Goal: Information Seeking & Learning: Learn about a topic

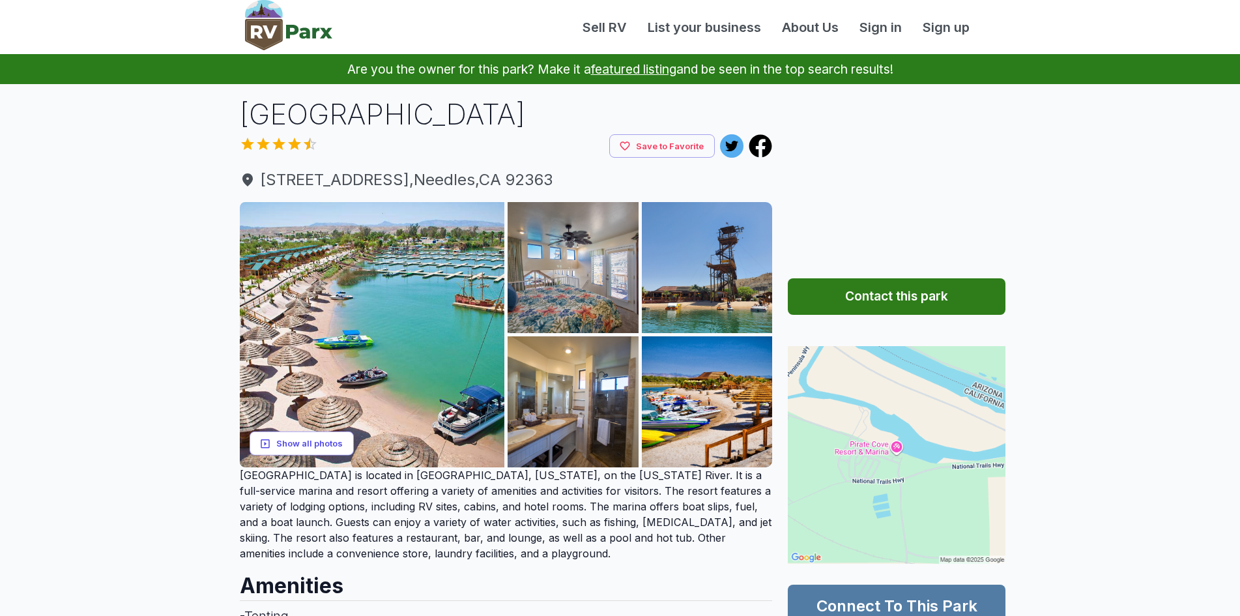
click at [317, 444] on button "Show all photos" at bounding box center [302, 443] width 104 height 24
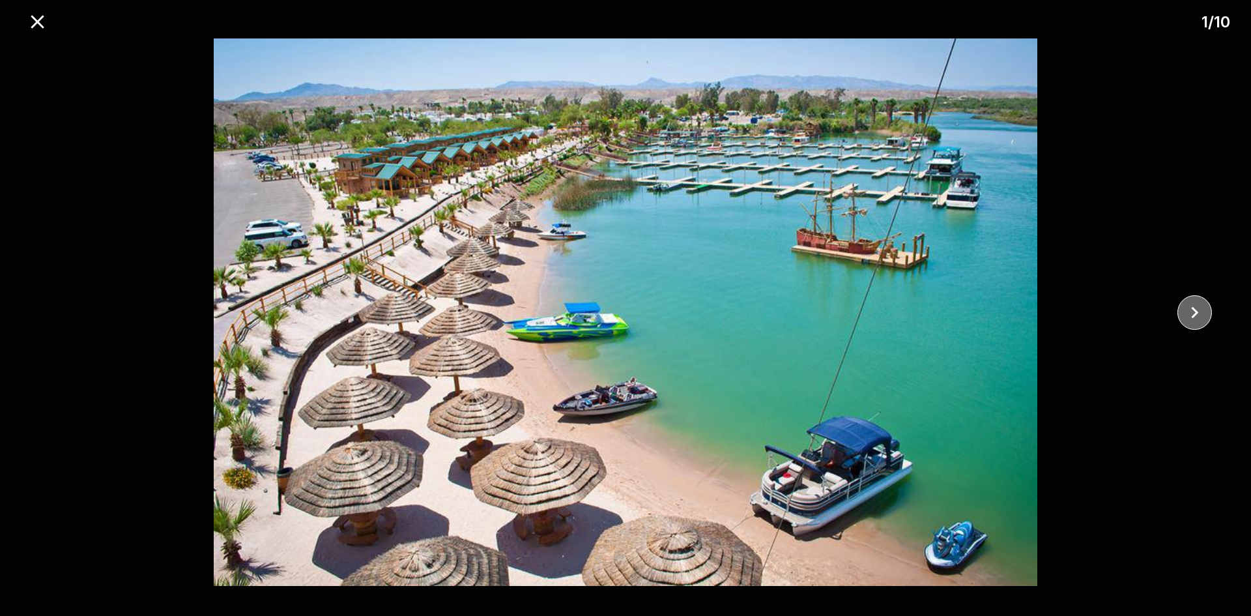
click at [1208, 318] on button "close" at bounding box center [1195, 312] width 35 height 35
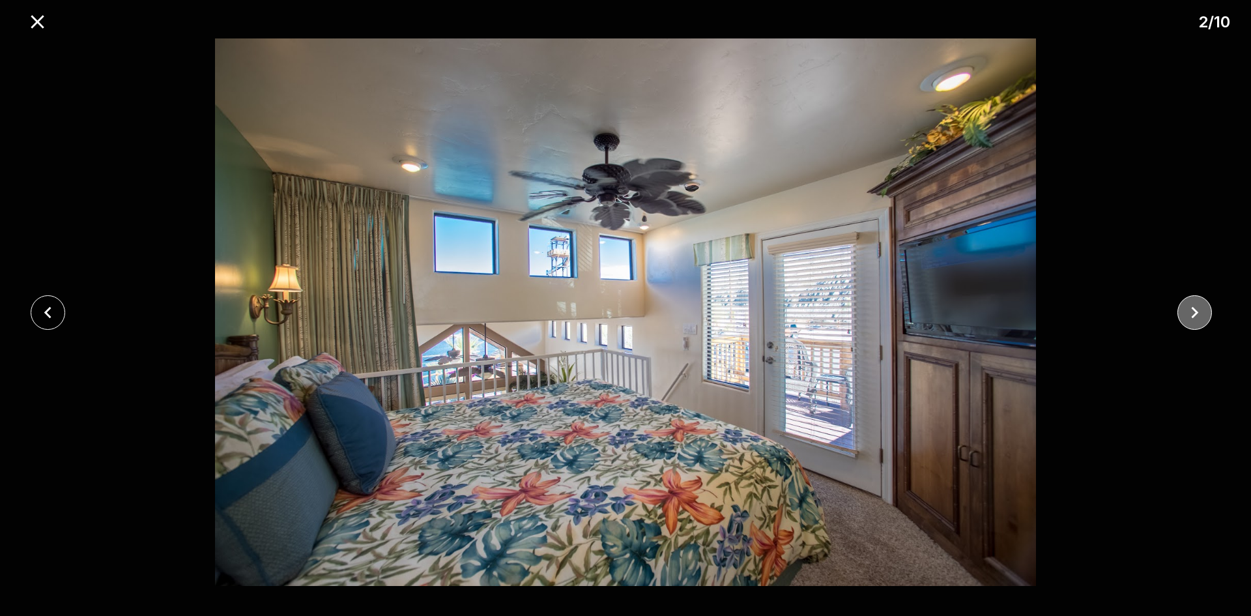
click at [1208, 318] on button "close" at bounding box center [1195, 312] width 35 height 35
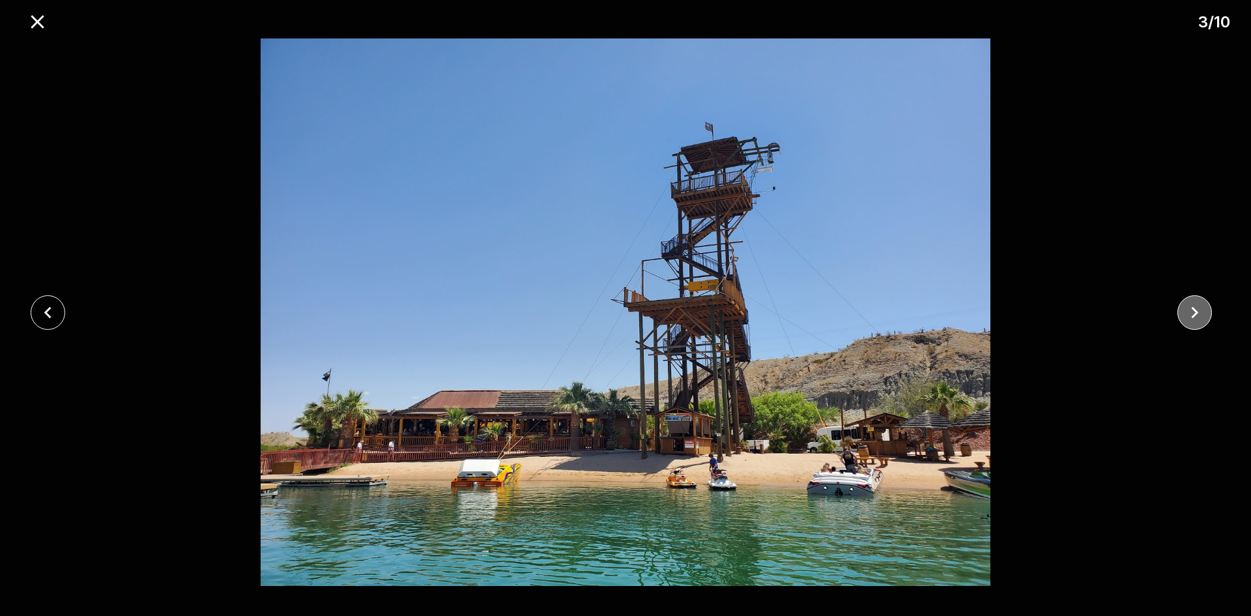
click at [1208, 318] on button "close" at bounding box center [1195, 312] width 35 height 35
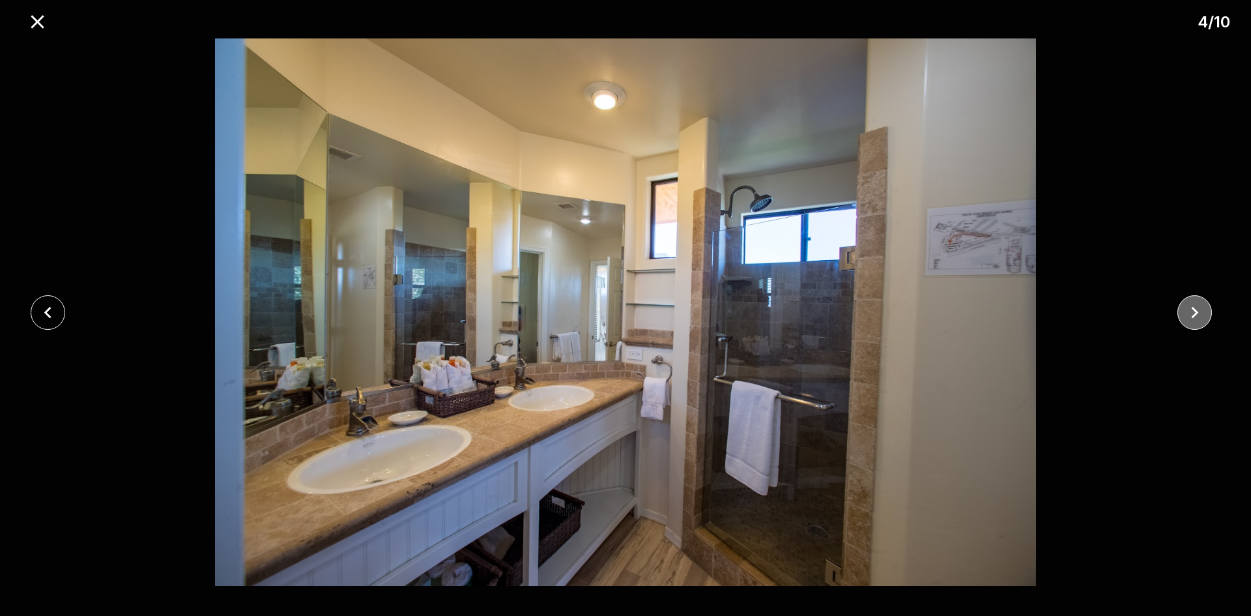
click at [1208, 318] on button "close" at bounding box center [1195, 312] width 35 height 35
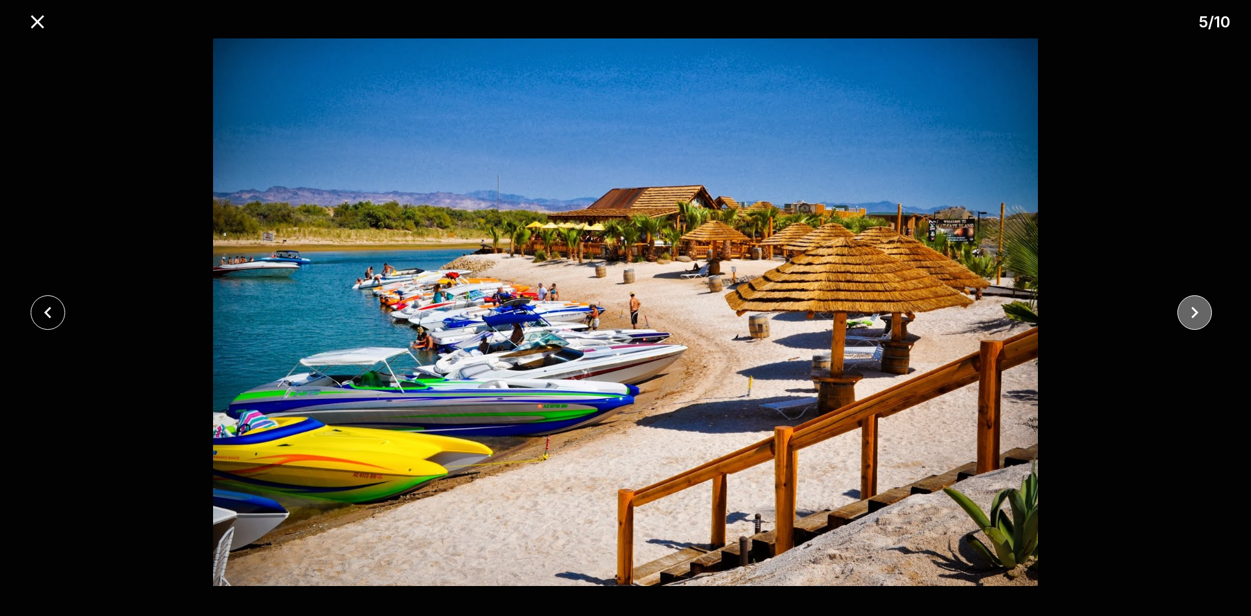
click at [1208, 318] on button "close" at bounding box center [1195, 312] width 35 height 35
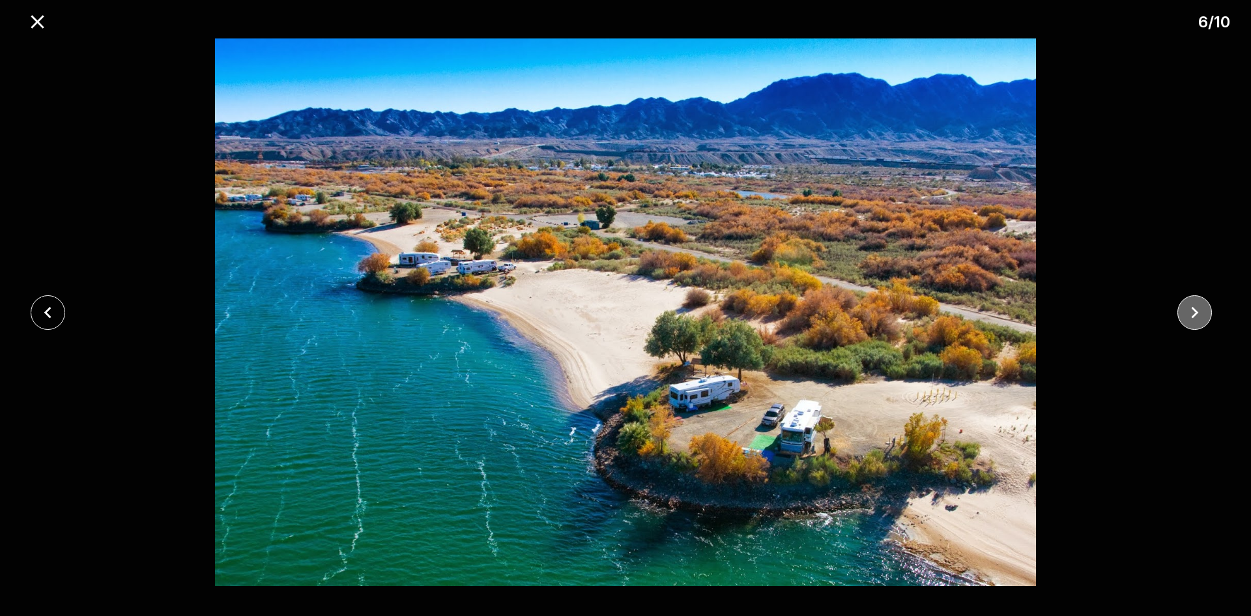
click at [1208, 318] on button "close" at bounding box center [1195, 312] width 35 height 35
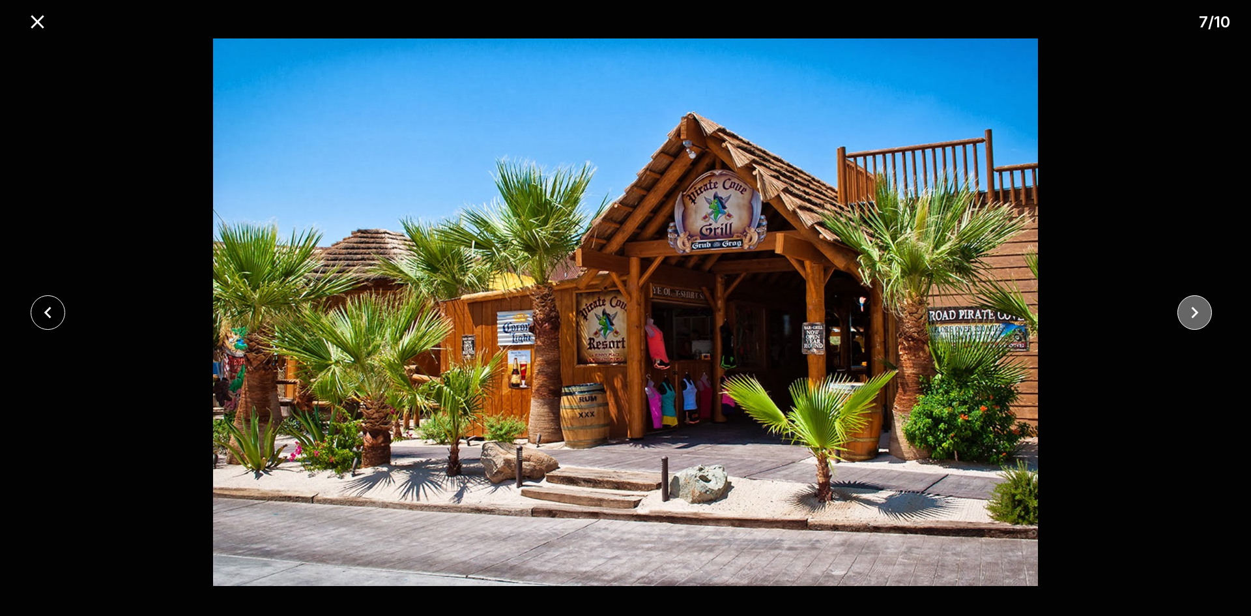
click at [1208, 318] on button "close" at bounding box center [1195, 312] width 35 height 35
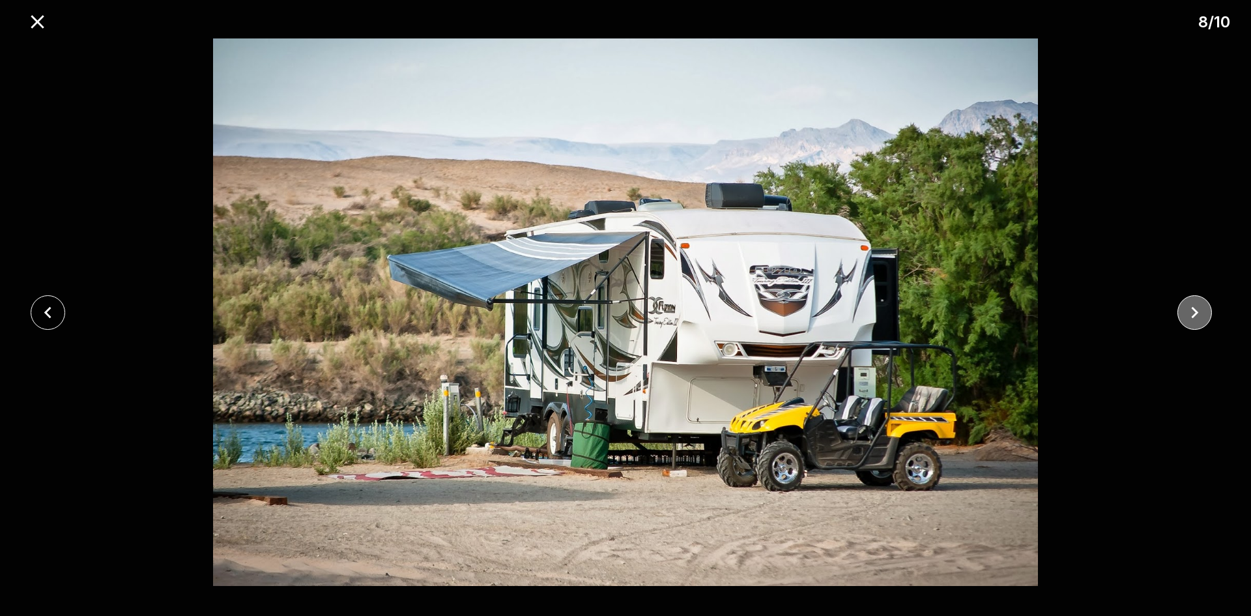
click at [1205, 310] on icon "close" at bounding box center [1195, 312] width 23 height 23
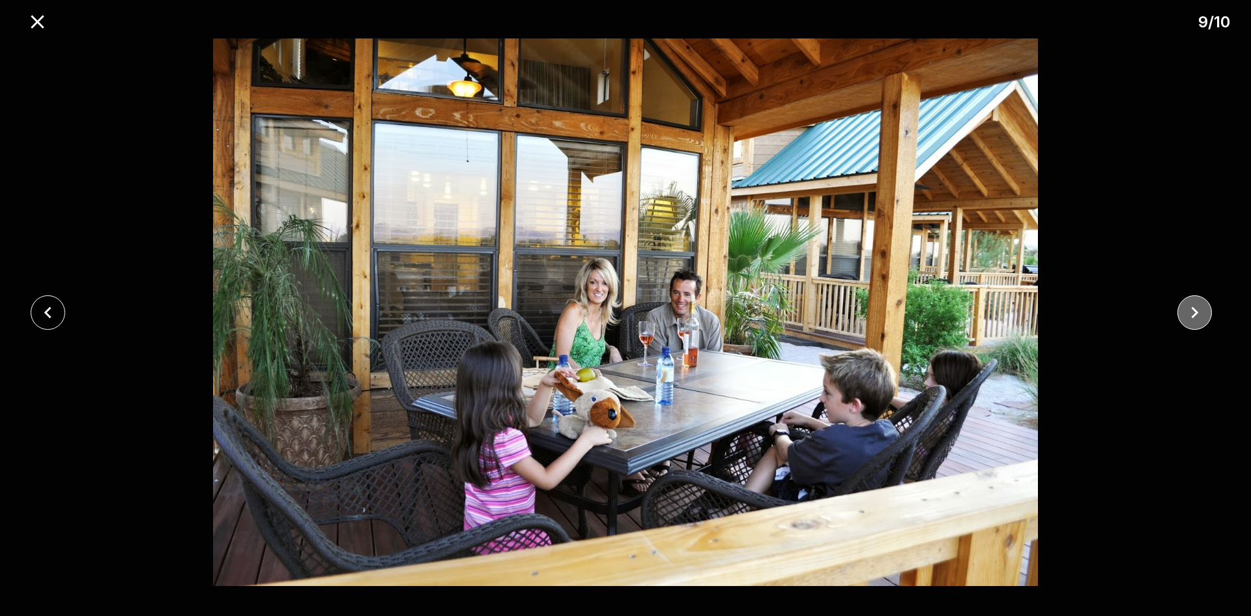
click at [1205, 310] on icon "close" at bounding box center [1195, 312] width 23 height 23
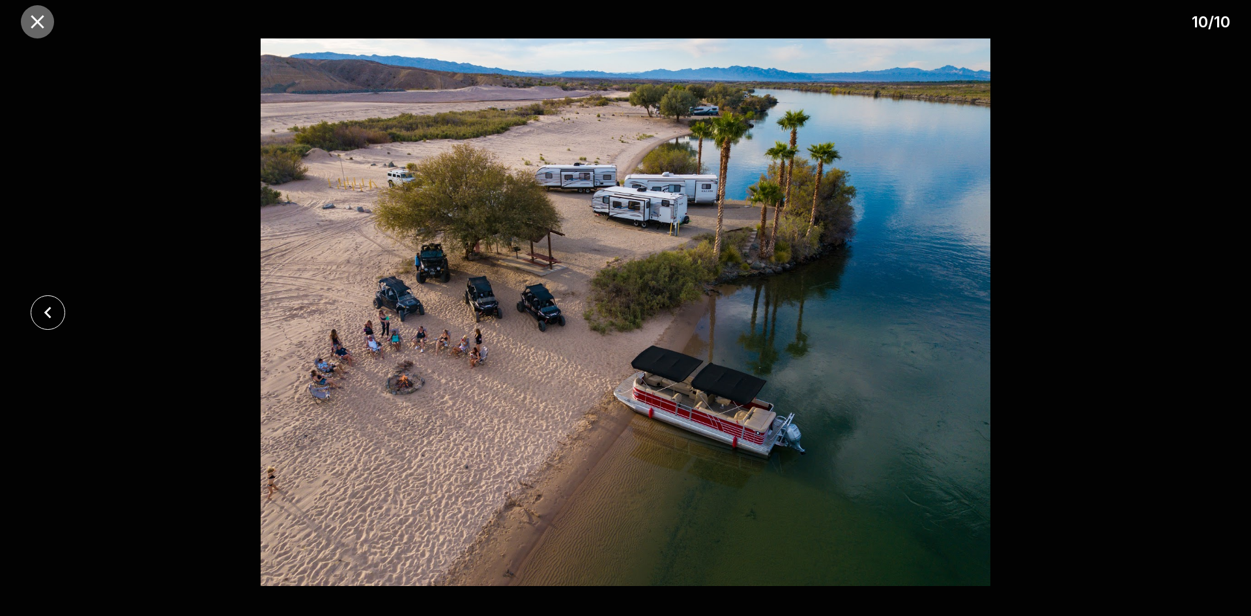
click at [39, 23] on icon "close" at bounding box center [37, 21] width 13 height 13
